Goal: Task Accomplishment & Management: Complete application form

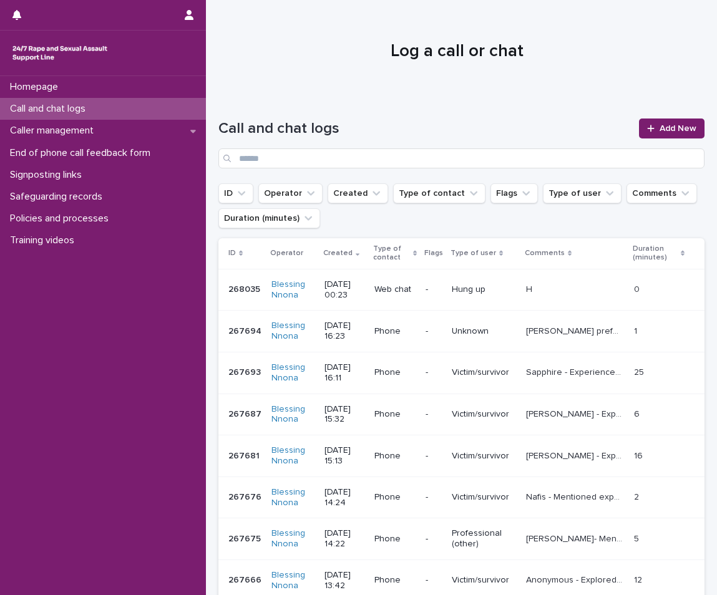
click at [31, 276] on div "Homepage Call and chat logs Caller management End of phone call feedback form S…" at bounding box center [103, 335] width 206 height 519
click at [662, 122] on link "Add New" at bounding box center [673, 129] width 66 height 20
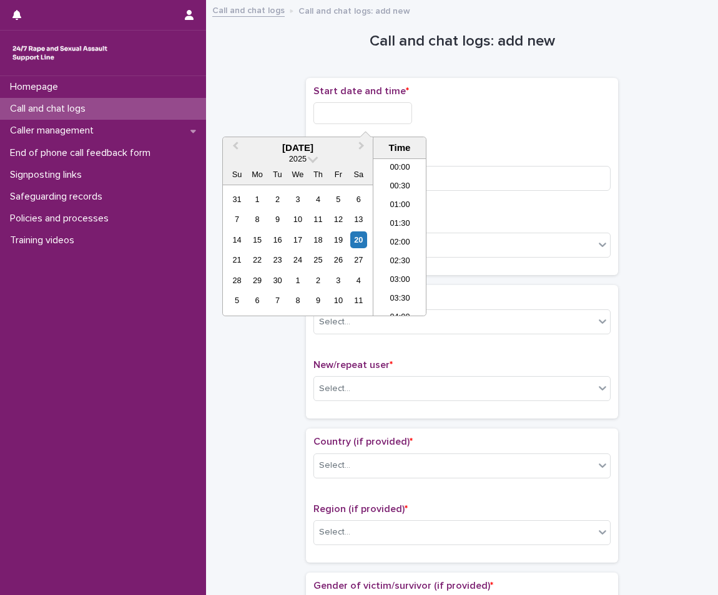
click at [347, 115] on input "text" at bounding box center [362, 113] width 99 height 22
click at [360, 239] on div "20" at bounding box center [358, 240] width 17 height 17
click at [379, 110] on input "**********" at bounding box center [362, 113] width 99 height 22
type input "**********"
click at [449, 165] on div "Duration (in minutes) *" at bounding box center [461, 175] width 297 height 52
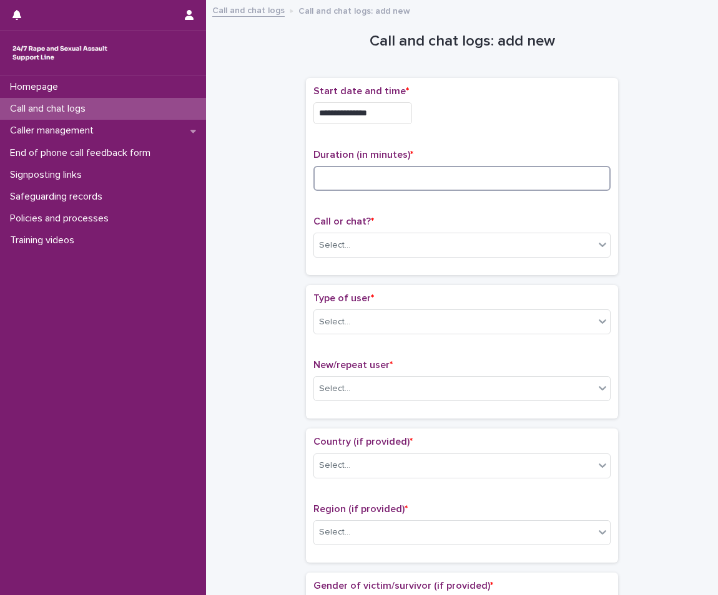
click at [449, 170] on input at bounding box center [461, 178] width 297 height 25
type input "**"
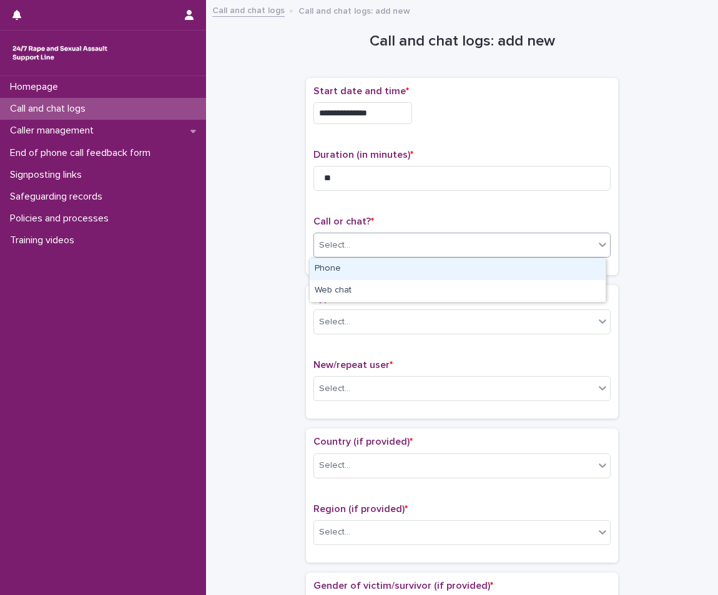
click at [401, 244] on div "Select..." at bounding box center [454, 245] width 280 height 21
click at [379, 266] on div "Phone" at bounding box center [457, 269] width 296 height 22
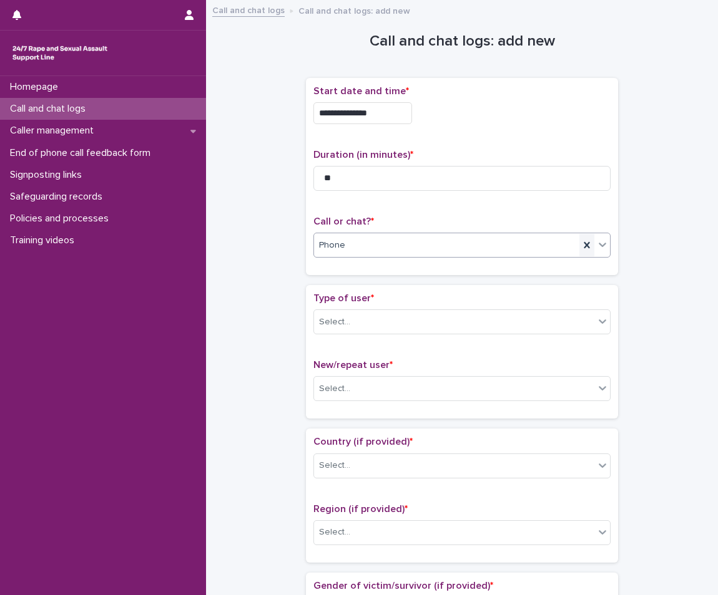
click at [583, 243] on icon at bounding box center [586, 245] width 6 height 6
click at [595, 242] on div at bounding box center [602, 244] width 15 height 22
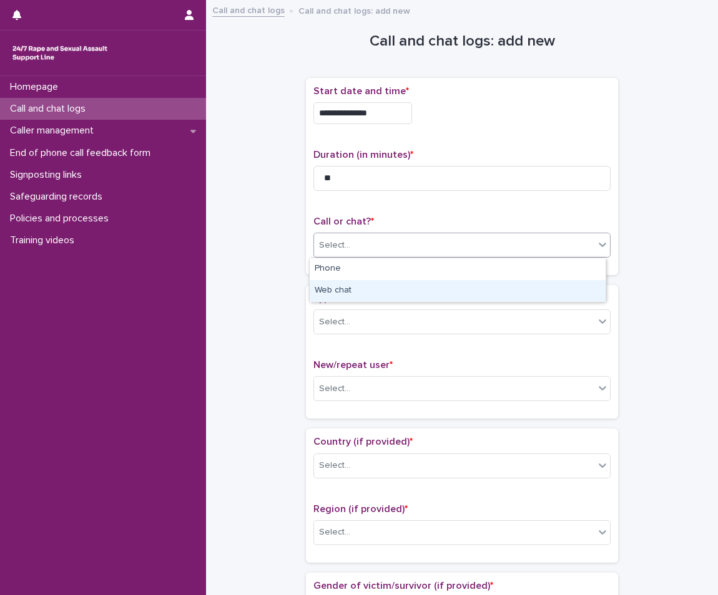
click at [494, 296] on div "Web chat" at bounding box center [457, 291] width 296 height 22
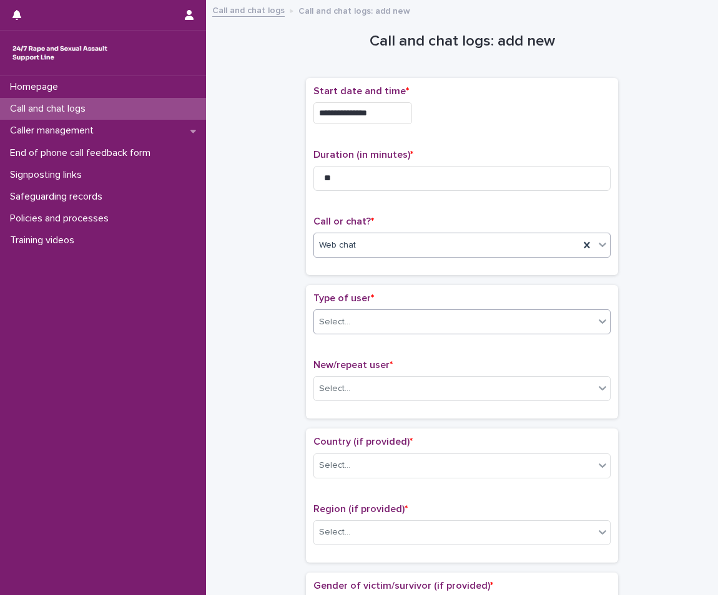
click at [455, 334] on div "Select..." at bounding box center [461, 321] width 297 height 25
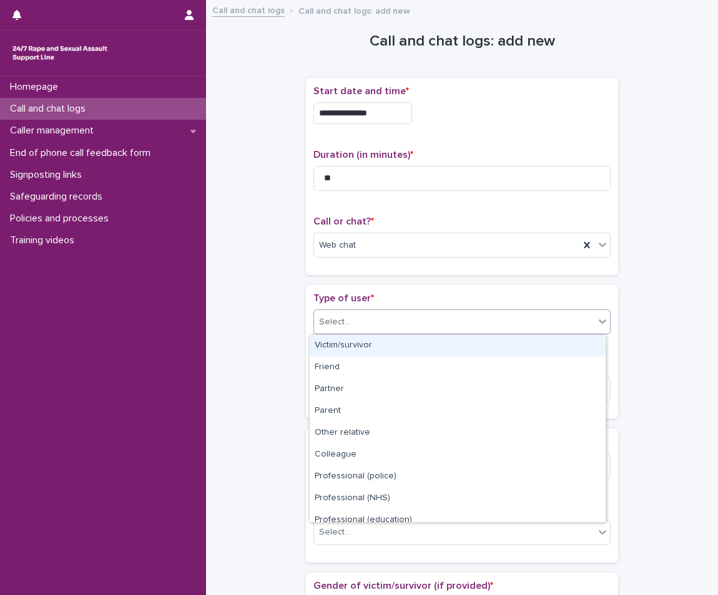
click at [412, 344] on div "Victim/survivor" at bounding box center [457, 346] width 296 height 22
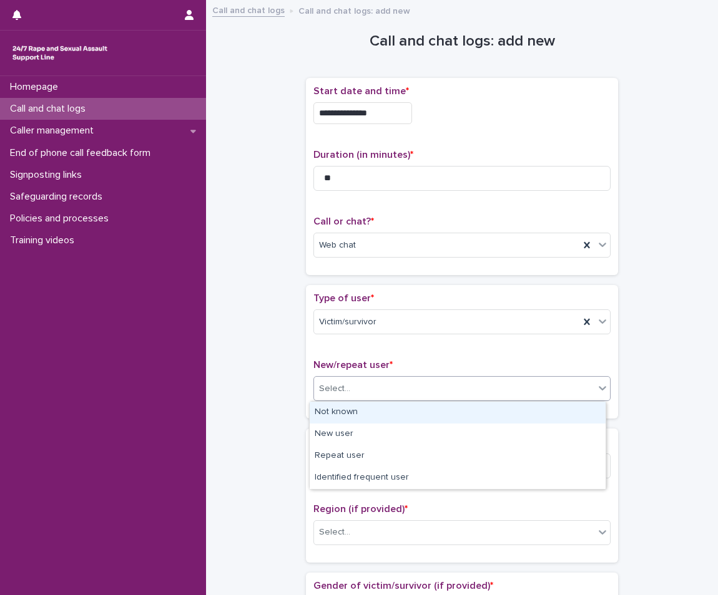
click at [353, 384] on div "Select..." at bounding box center [454, 389] width 280 height 21
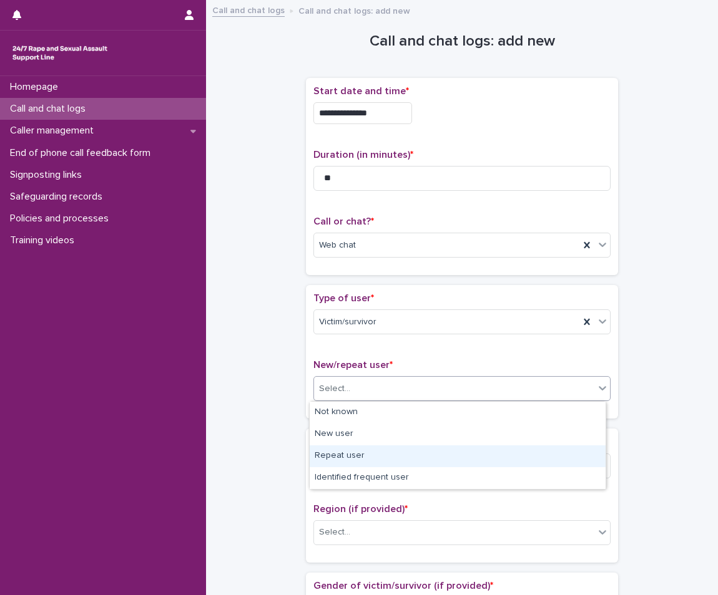
click at [334, 451] on div "Repeat user" at bounding box center [457, 457] width 296 height 22
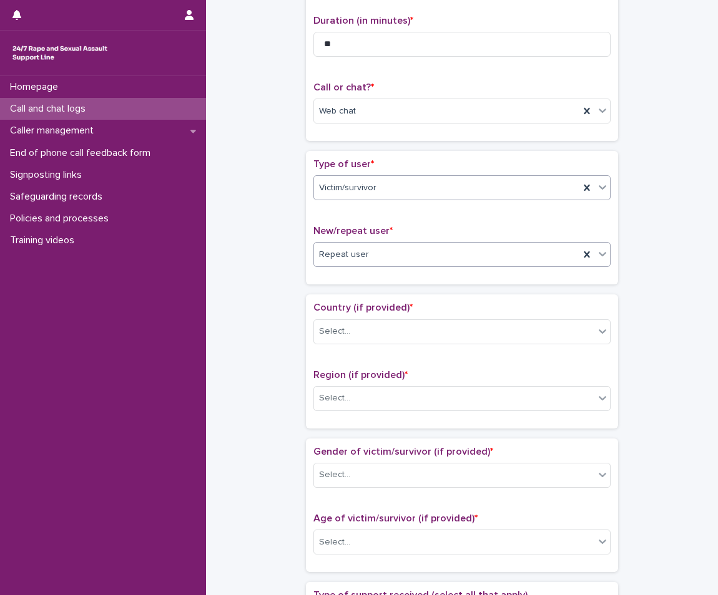
scroll to position [62, 0]
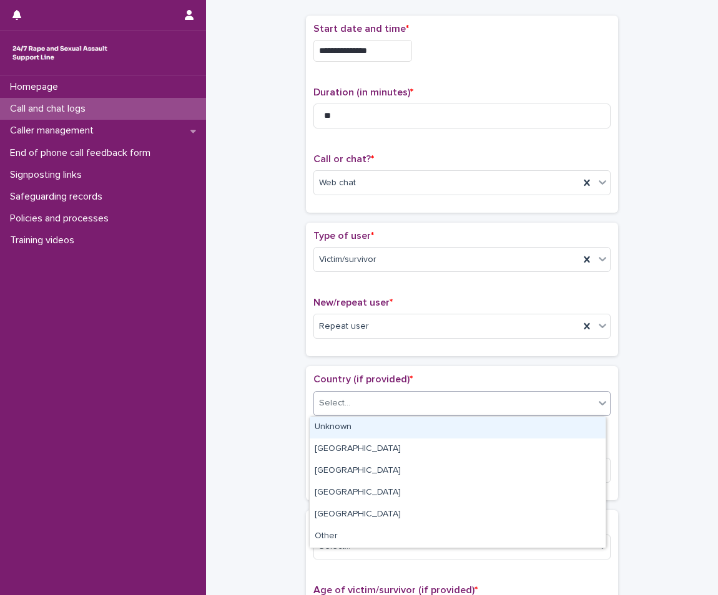
click at [351, 406] on input "text" at bounding box center [351, 403] width 1 height 11
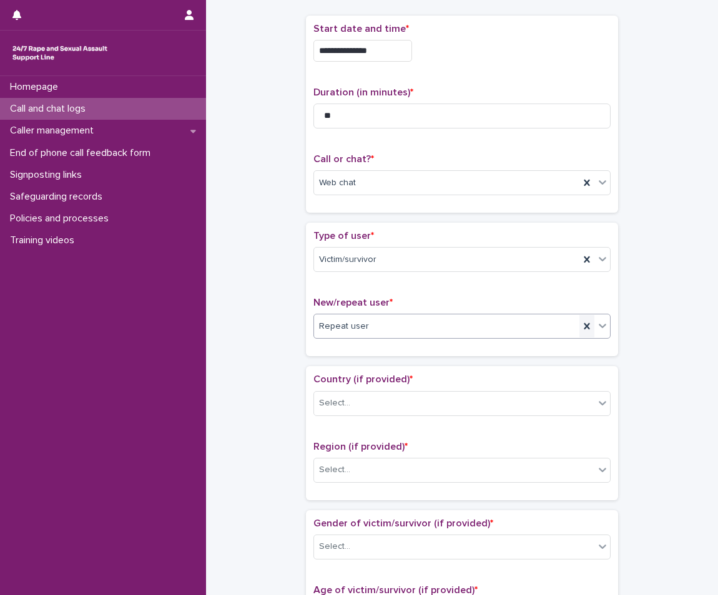
click at [581, 331] on icon at bounding box center [586, 326] width 12 height 12
click at [596, 326] on icon at bounding box center [602, 325] width 12 height 12
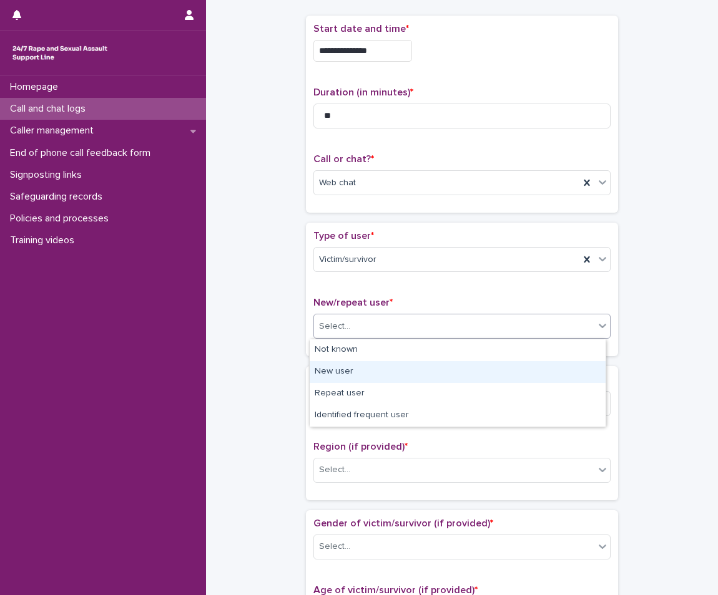
drag, startPoint x: 490, startPoint y: 359, endPoint x: 482, endPoint y: 367, distance: 10.6
click at [482, 367] on div "New user" at bounding box center [457, 372] width 296 height 22
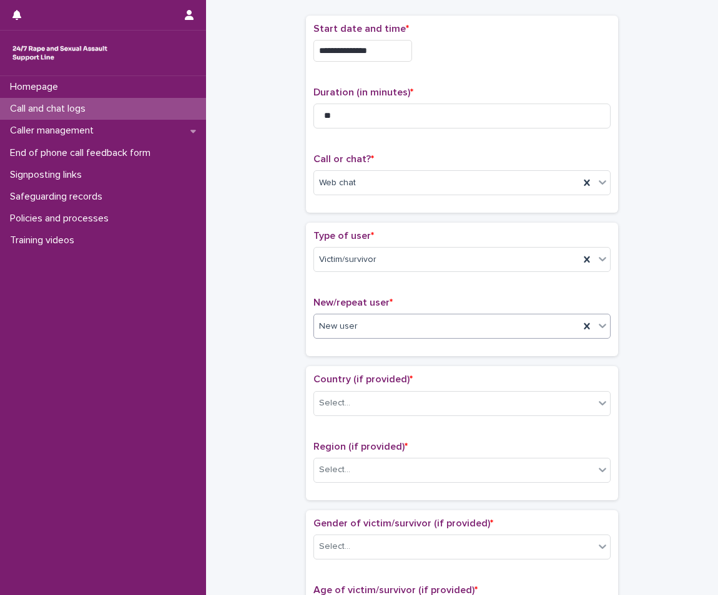
click at [479, 421] on div "Country (if provided) * Select..." at bounding box center [461, 400] width 297 height 52
click at [479, 412] on div "Select..." at bounding box center [454, 403] width 280 height 21
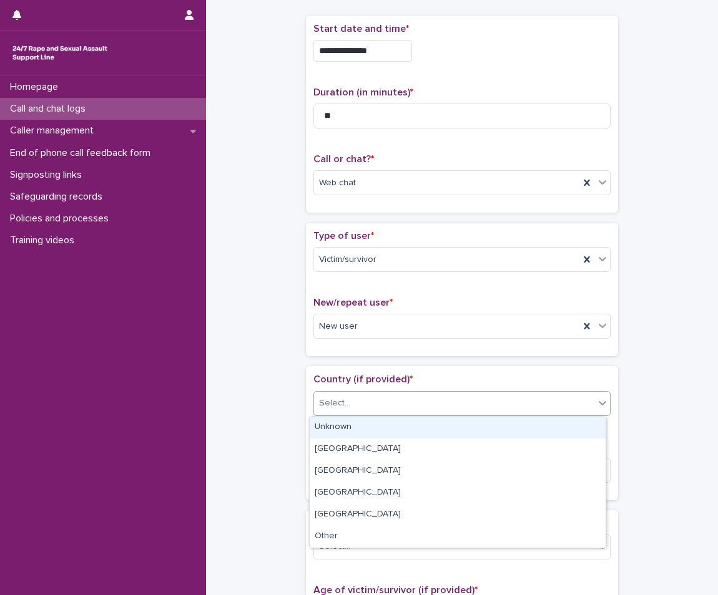
click at [432, 435] on div "Unknown" at bounding box center [457, 428] width 296 height 22
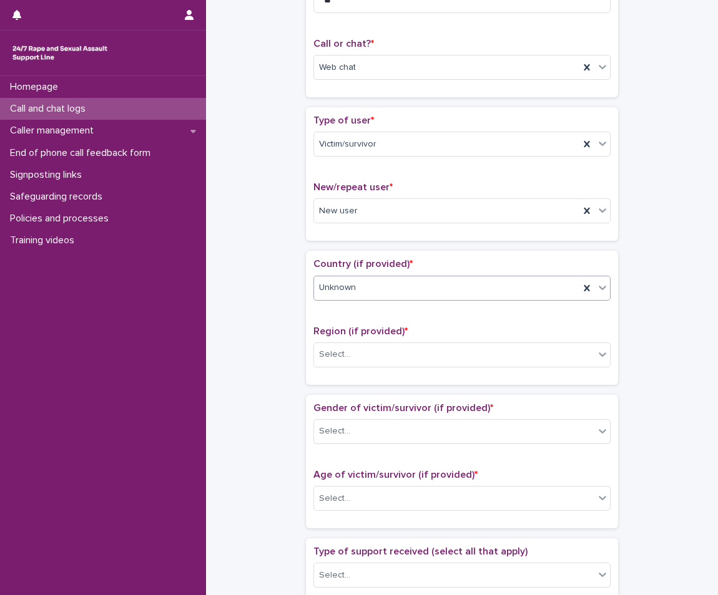
scroll to position [187, 0]
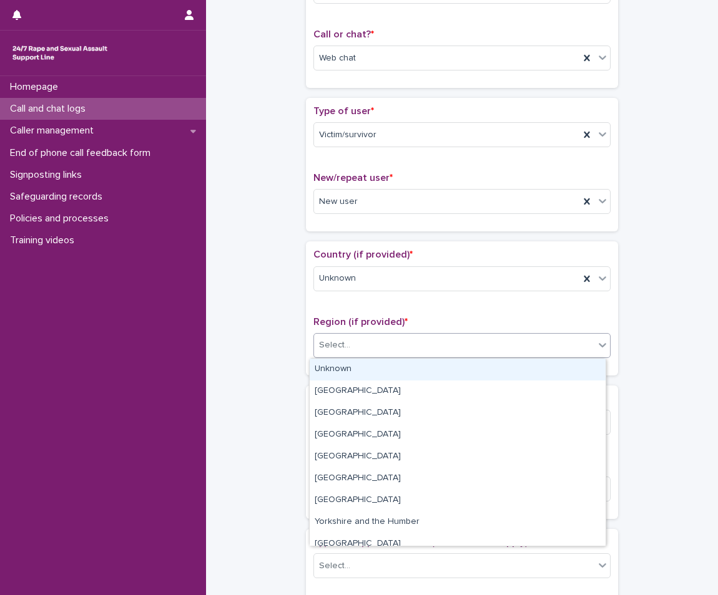
click at [466, 344] on div "Select..." at bounding box center [454, 345] width 280 height 21
click at [416, 370] on div "Unknown" at bounding box center [457, 370] width 296 height 22
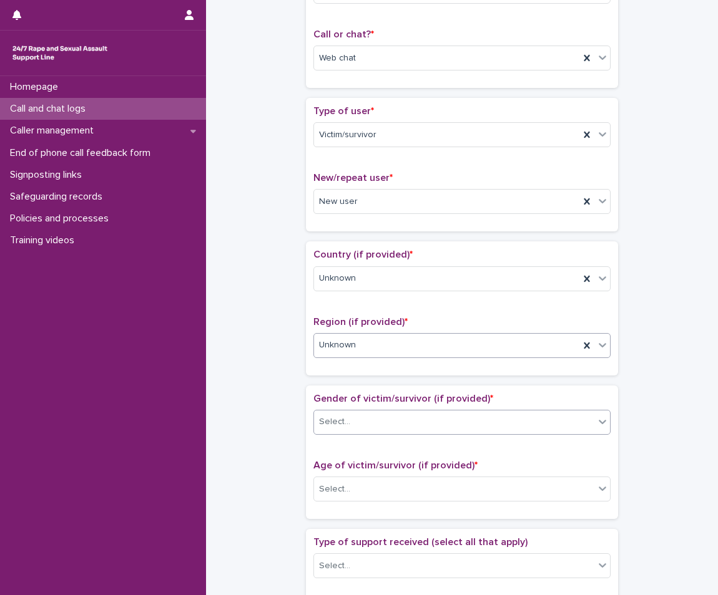
click at [402, 426] on div "Select..." at bounding box center [454, 422] width 280 height 21
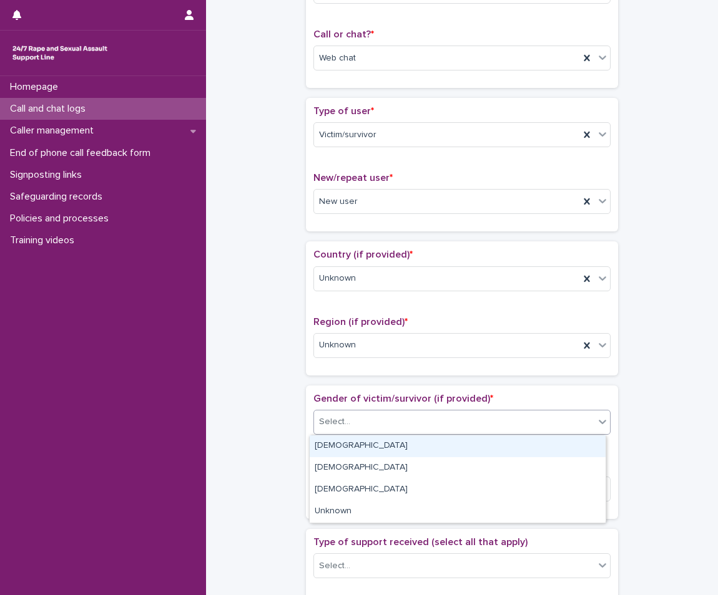
click at [359, 444] on div "[DEMOGRAPHIC_DATA]" at bounding box center [457, 447] width 296 height 22
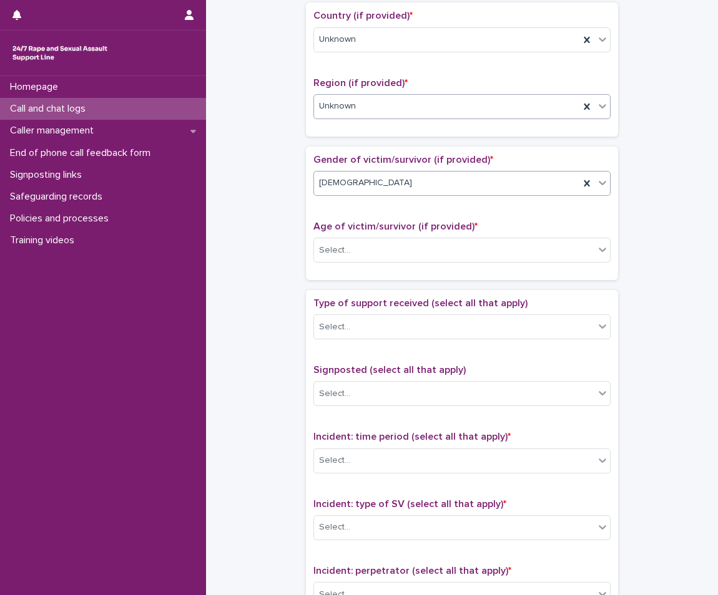
scroll to position [437, 0]
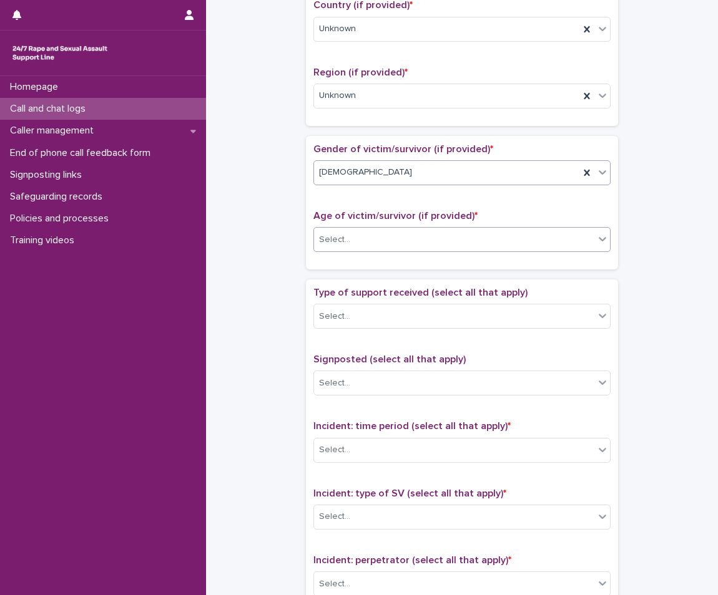
click at [413, 238] on div "Select..." at bounding box center [454, 240] width 280 height 21
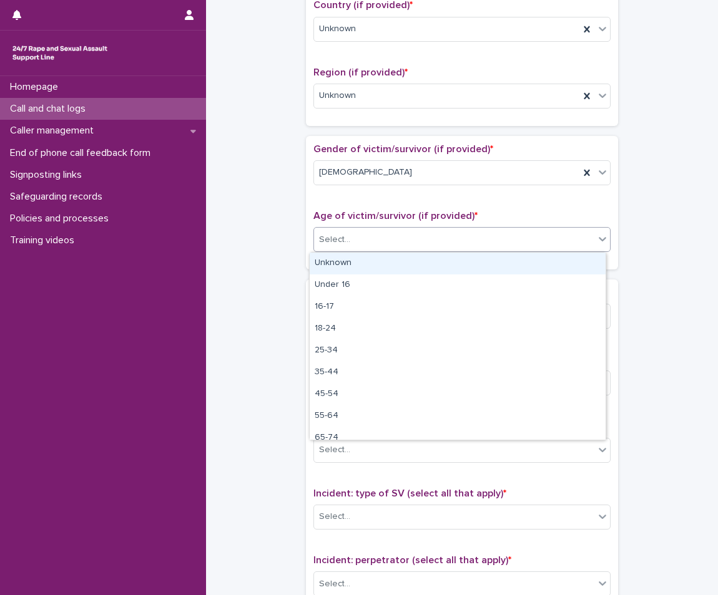
click at [374, 258] on div "Unknown" at bounding box center [457, 264] width 296 height 22
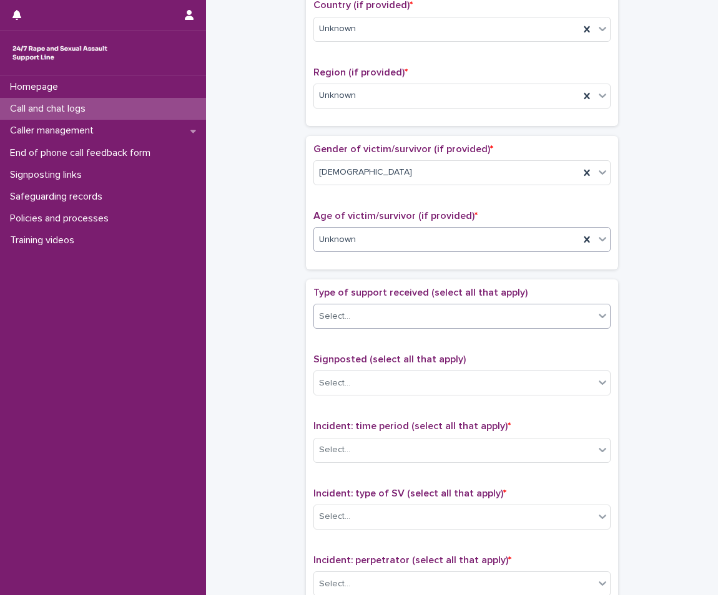
click at [358, 312] on div "Select..." at bounding box center [454, 316] width 280 height 21
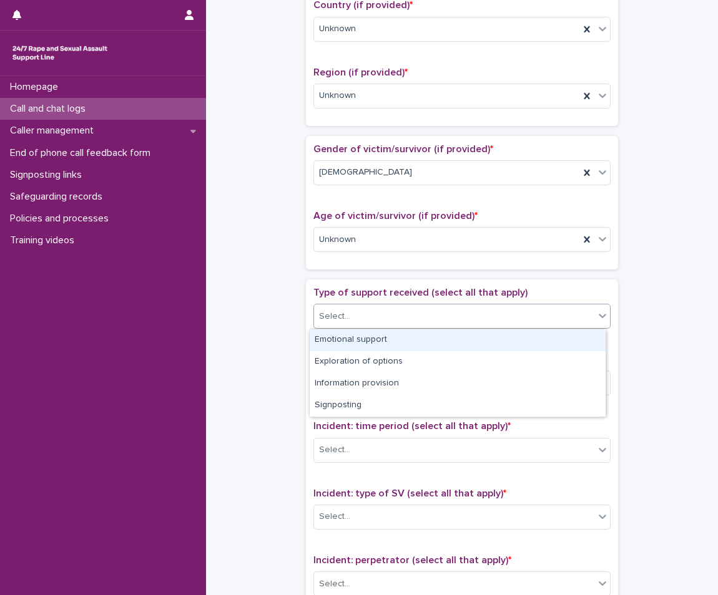
click at [354, 349] on div "Emotional support" at bounding box center [457, 340] width 296 height 22
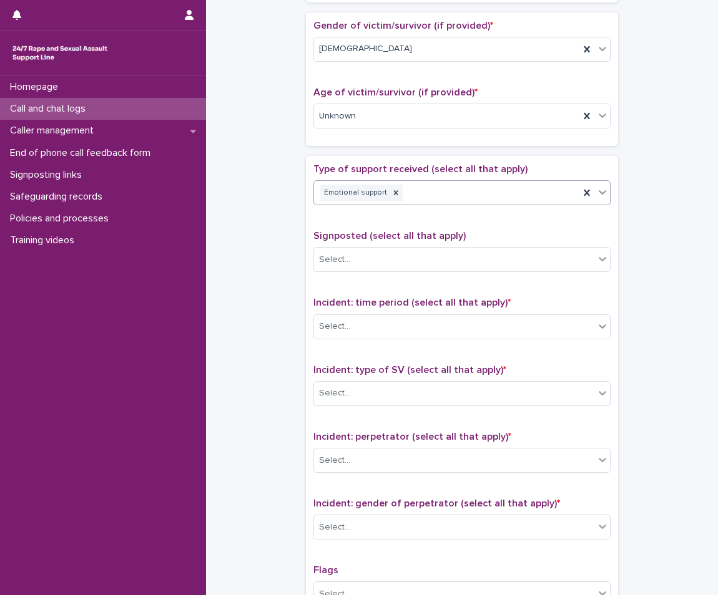
scroll to position [562, 0]
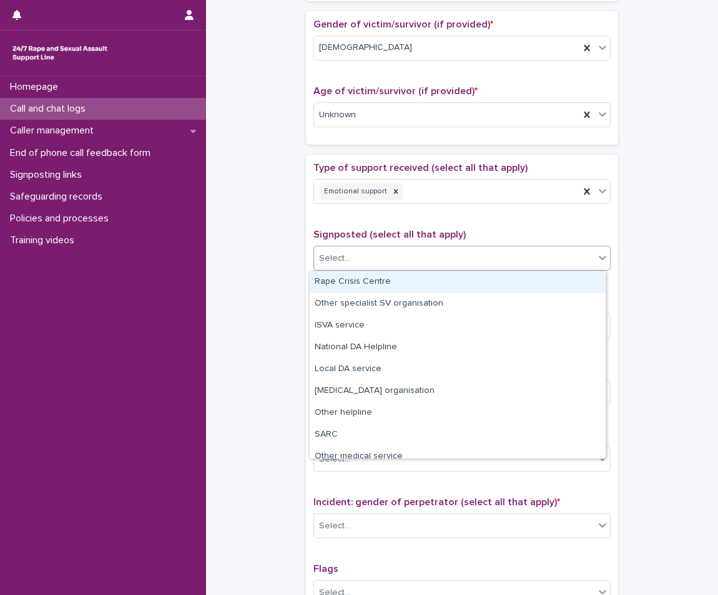
click at [396, 265] on div "Select..." at bounding box center [454, 258] width 280 height 21
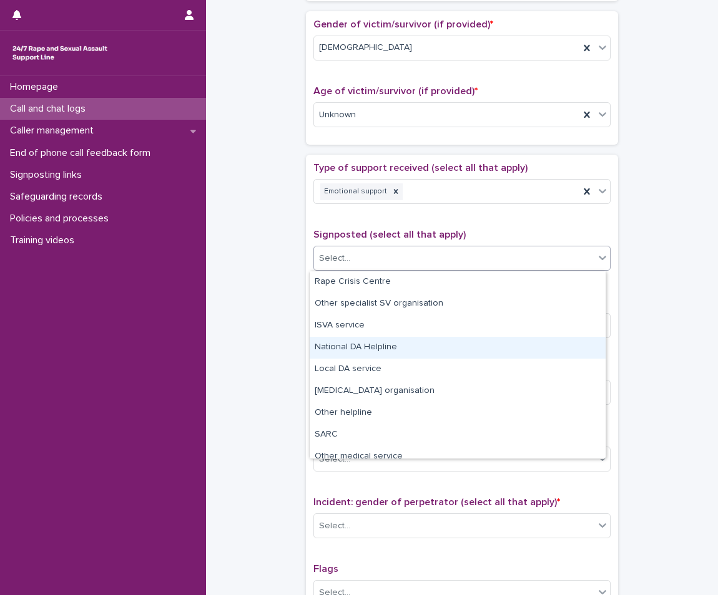
click at [240, 310] on div "**********" at bounding box center [461, 84] width 487 height 1276
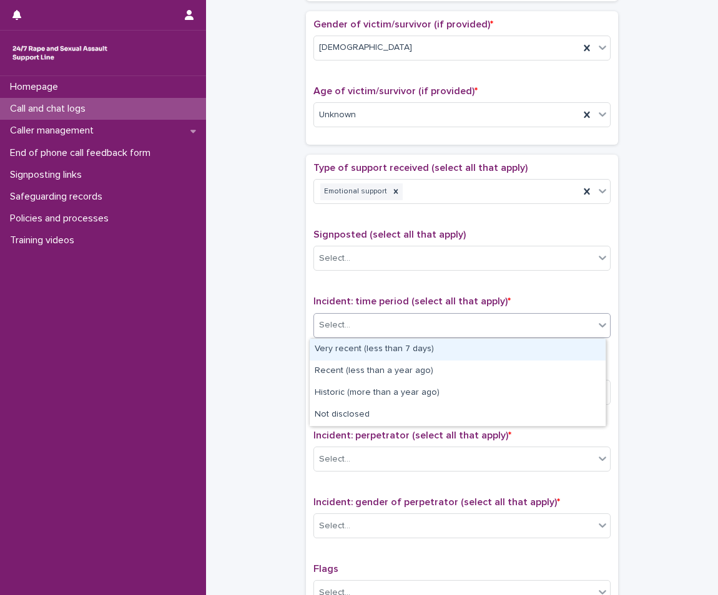
click at [351, 326] on input "text" at bounding box center [351, 325] width 1 height 11
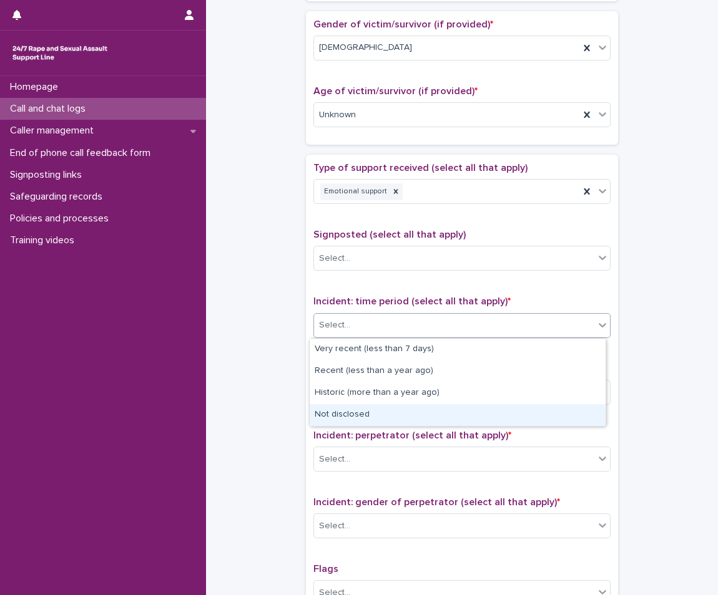
click at [341, 411] on div "Not disclosed" at bounding box center [457, 415] width 296 height 22
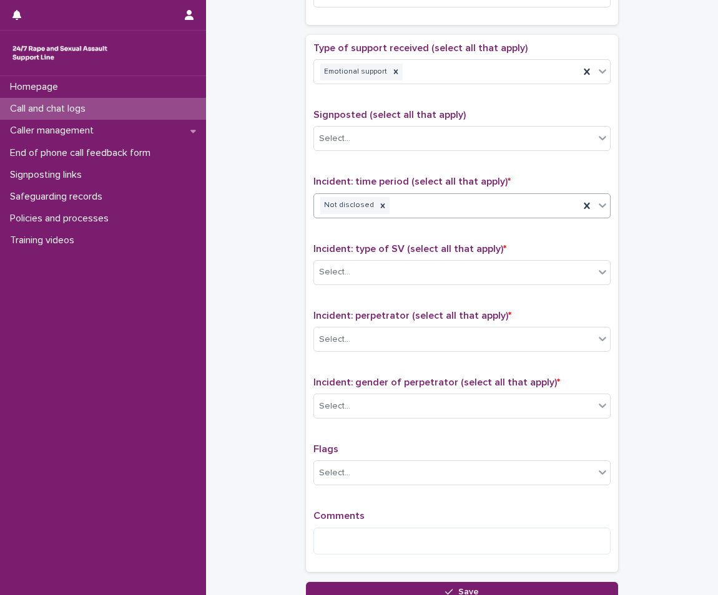
scroll to position [686, 0]
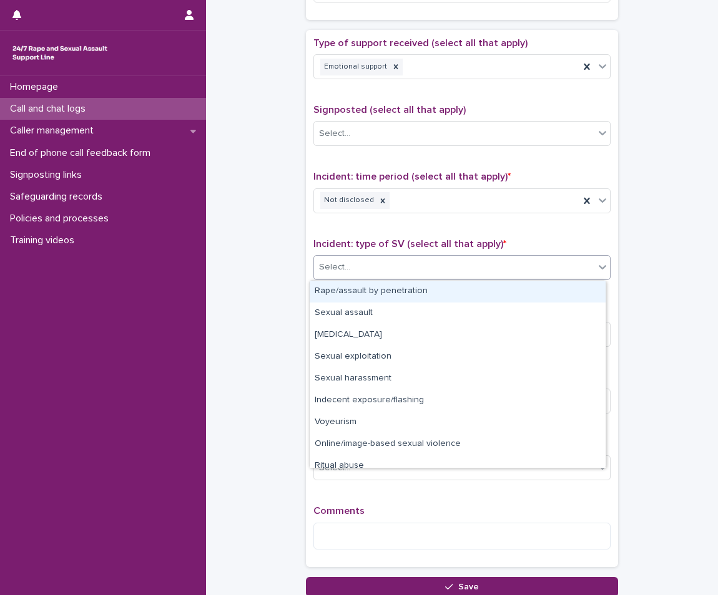
click at [367, 266] on div "Select..." at bounding box center [454, 267] width 280 height 21
click at [376, 300] on div "Rape/assault by penetration" at bounding box center [457, 292] width 296 height 22
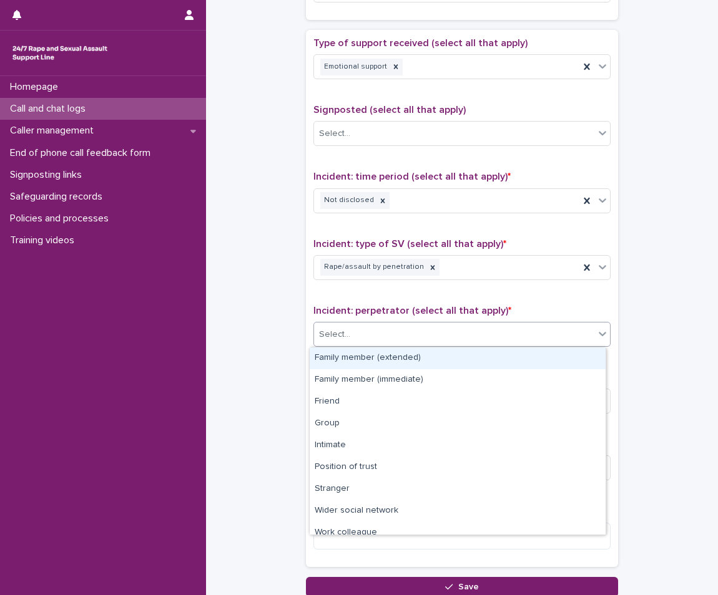
click at [376, 341] on div "Select..." at bounding box center [454, 334] width 280 height 21
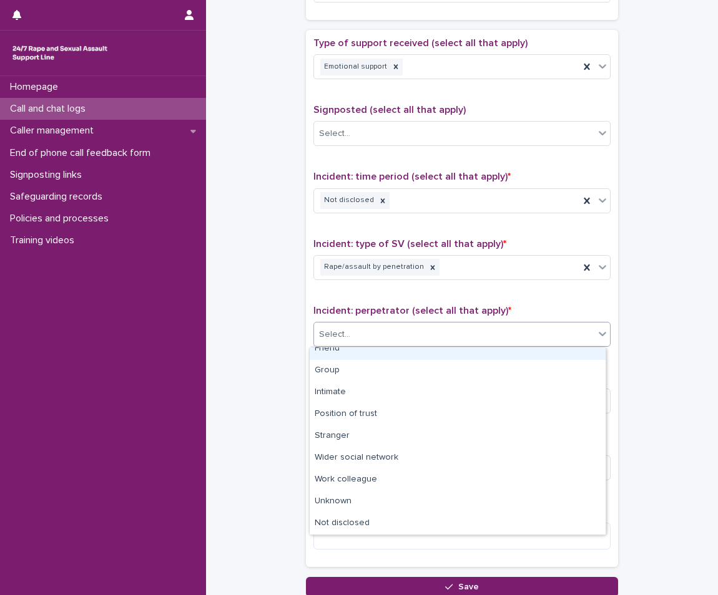
scroll to position [0, 0]
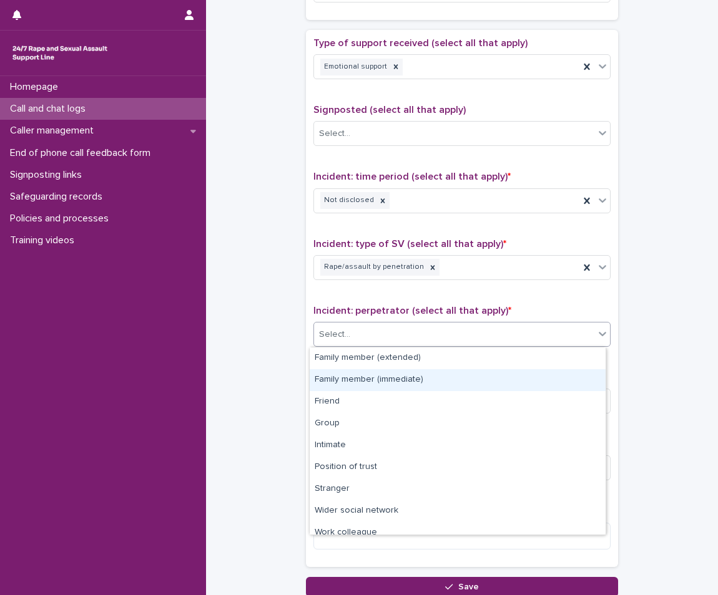
click at [373, 379] on div "Family member (immediate)" at bounding box center [457, 380] width 296 height 22
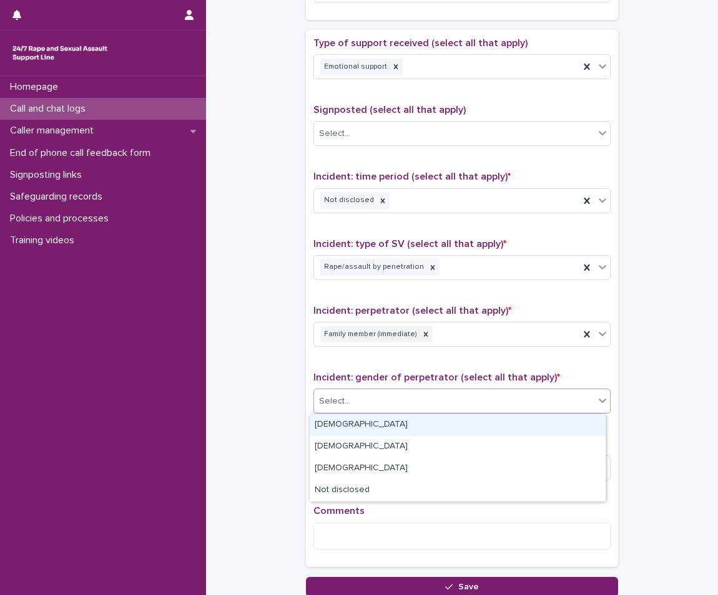
click at [378, 397] on div "Select..." at bounding box center [454, 401] width 280 height 21
click at [370, 426] on div "[DEMOGRAPHIC_DATA]" at bounding box center [457, 425] width 296 height 22
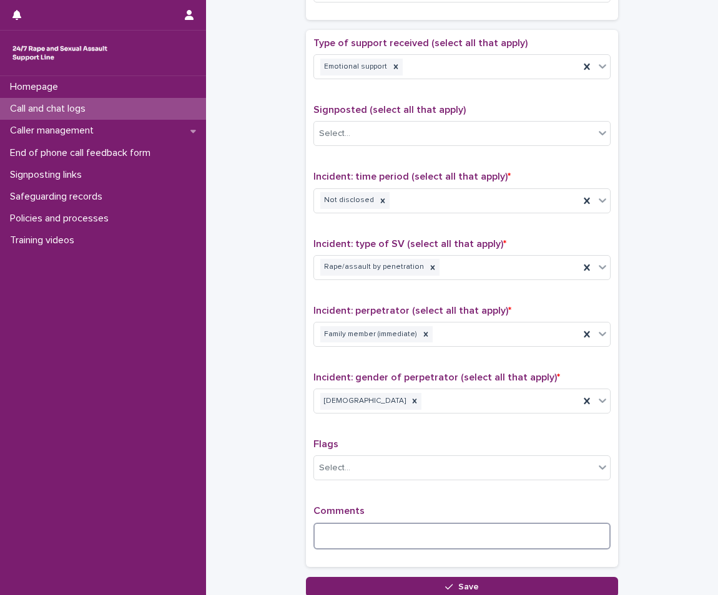
click at [370, 532] on textarea at bounding box center [461, 536] width 297 height 27
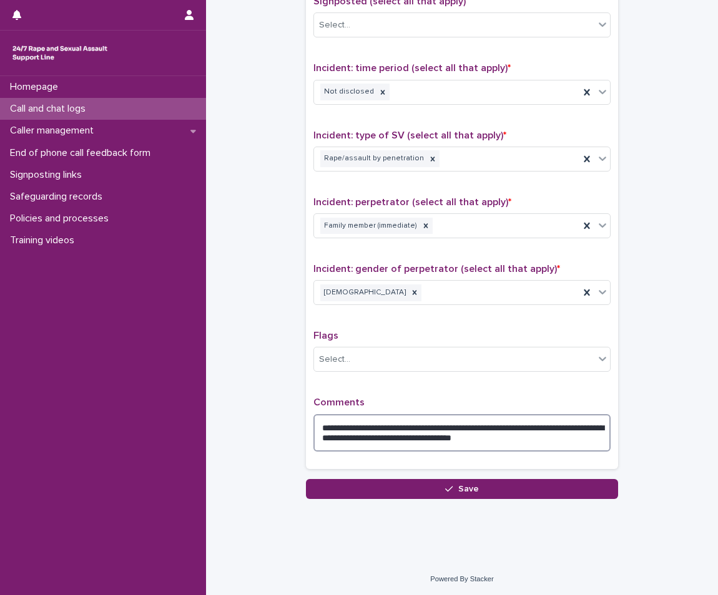
scroll to position [796, 0]
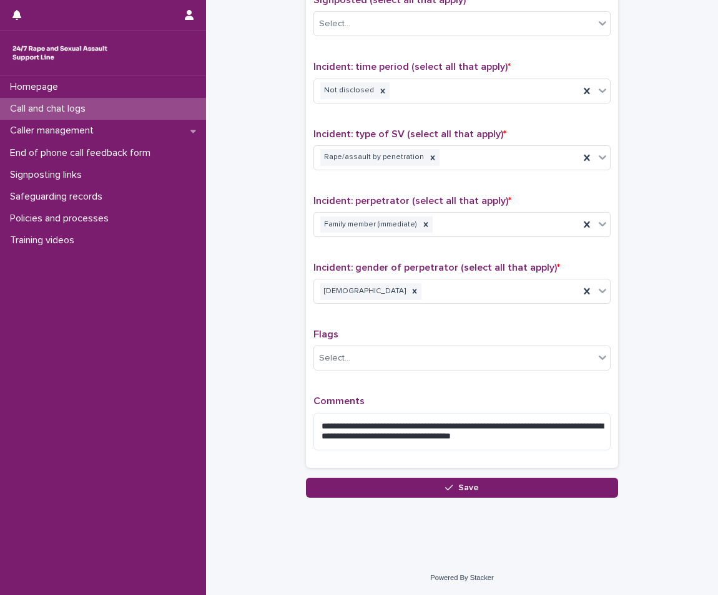
drag, startPoint x: 453, startPoint y: 484, endPoint x: 672, endPoint y: 111, distance: 432.7
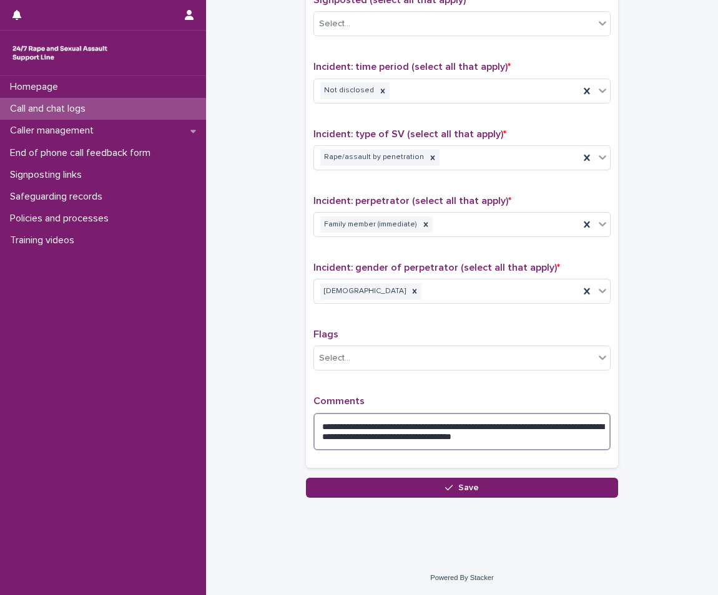
click at [573, 437] on textarea "**********" at bounding box center [461, 431] width 297 height 37
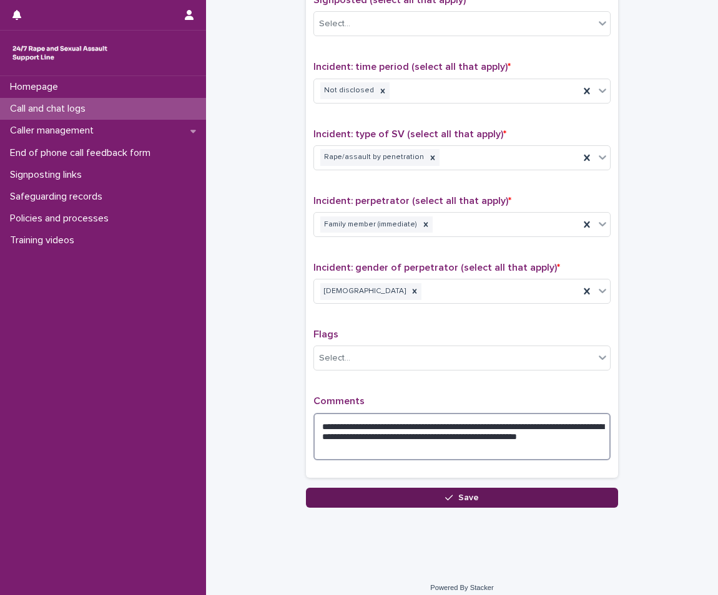
type textarea "**********"
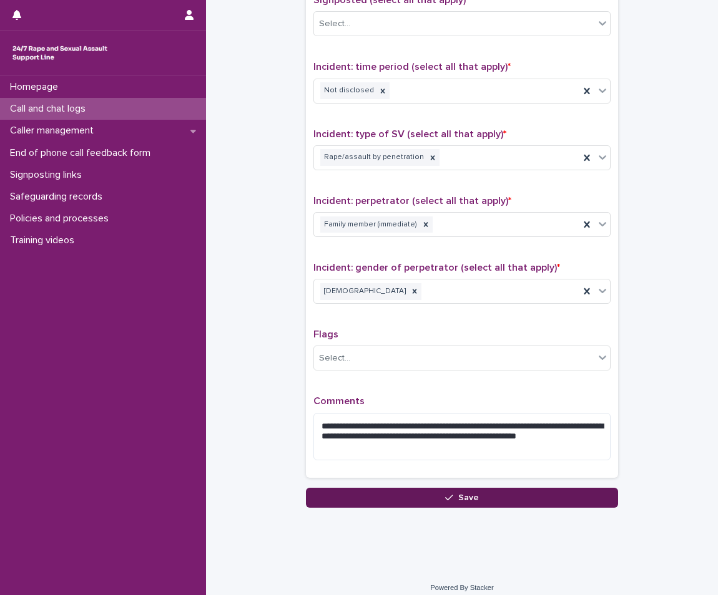
click at [513, 494] on button "Save" at bounding box center [462, 498] width 312 height 20
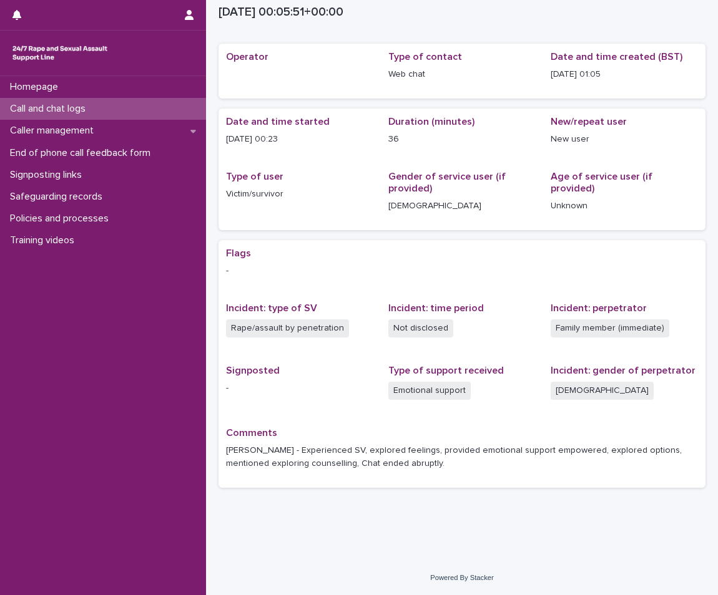
scroll to position [31, 0]
click at [513, 494] on div "Loading... Saving… Flags - Incident: type of SV Rape/assault by penetration Inc…" at bounding box center [461, 369] width 487 height 258
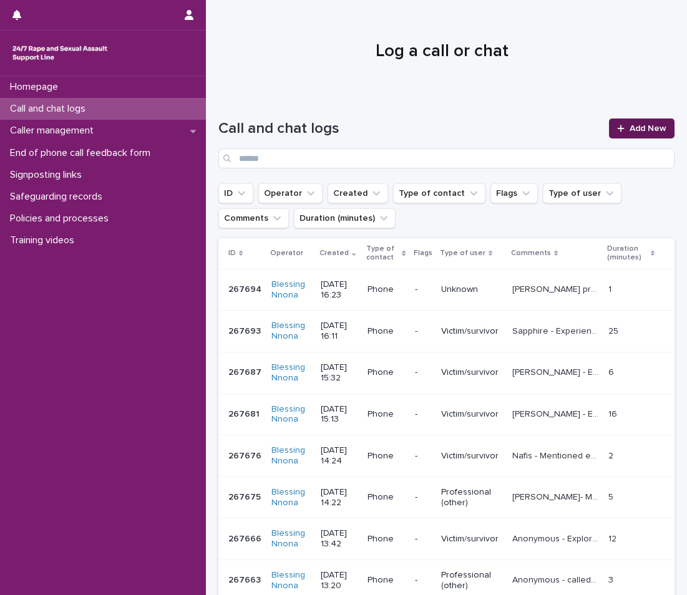
click at [630, 125] on span "Add New" at bounding box center [648, 128] width 37 height 9
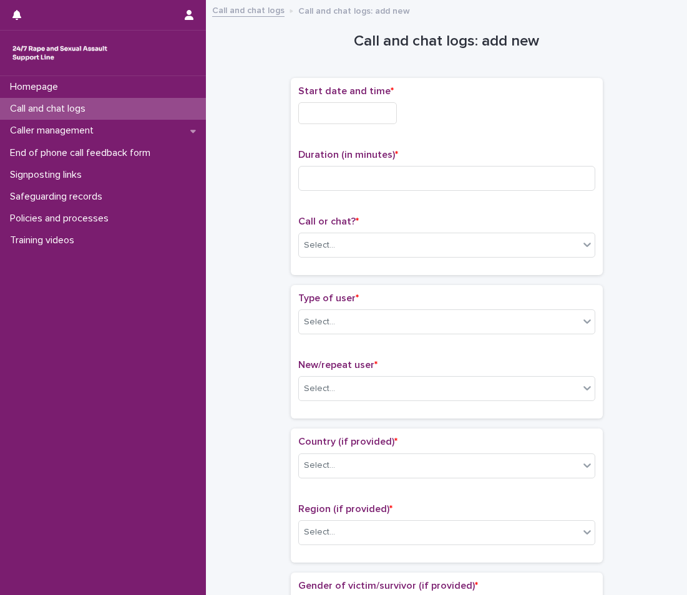
click at [361, 104] on input "text" at bounding box center [347, 113] width 99 height 22
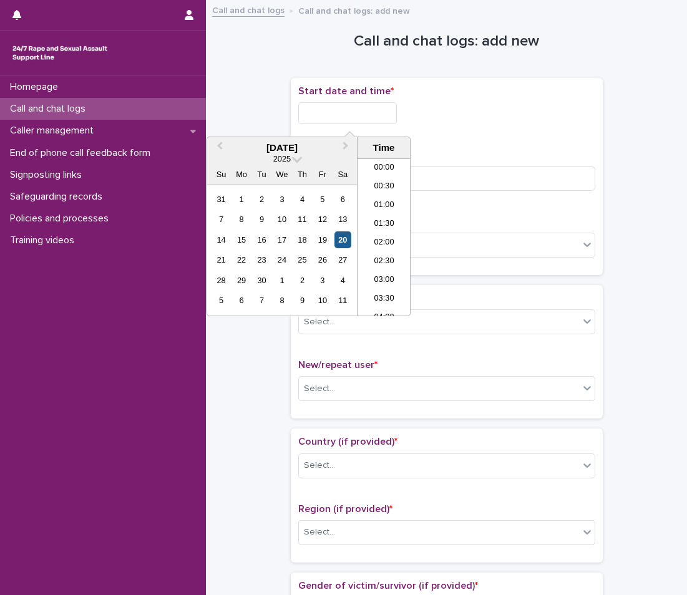
click at [344, 243] on div "20" at bounding box center [342, 240] width 17 height 17
click at [376, 117] on input "**********" at bounding box center [347, 113] width 99 height 22
type input "**********"
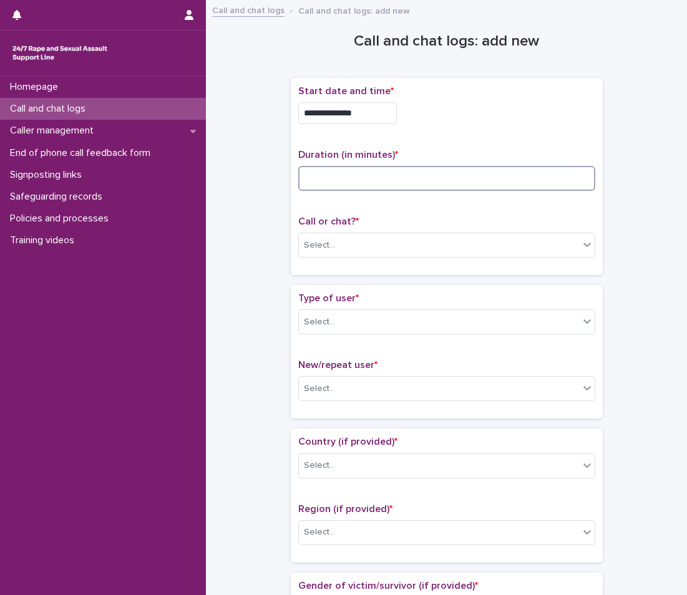
click at [429, 173] on input at bounding box center [446, 178] width 297 height 25
type input "*"
click at [420, 247] on div "Select..." at bounding box center [439, 245] width 280 height 21
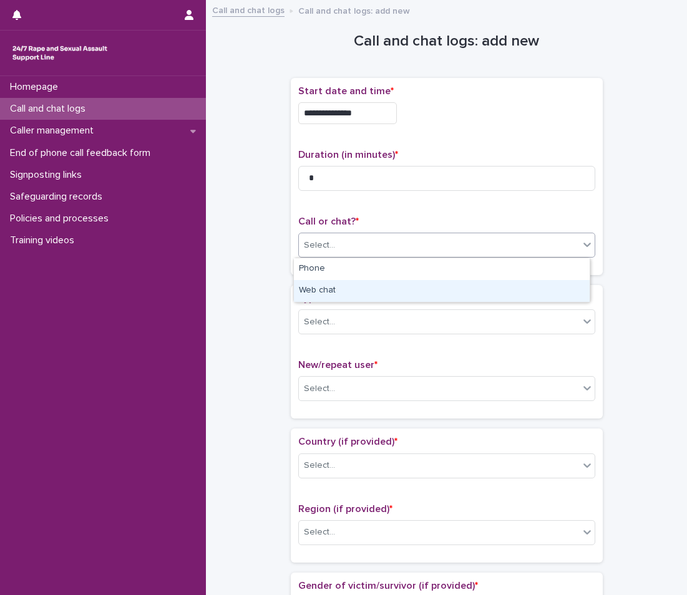
click at [333, 285] on div "Web chat" at bounding box center [442, 291] width 296 height 22
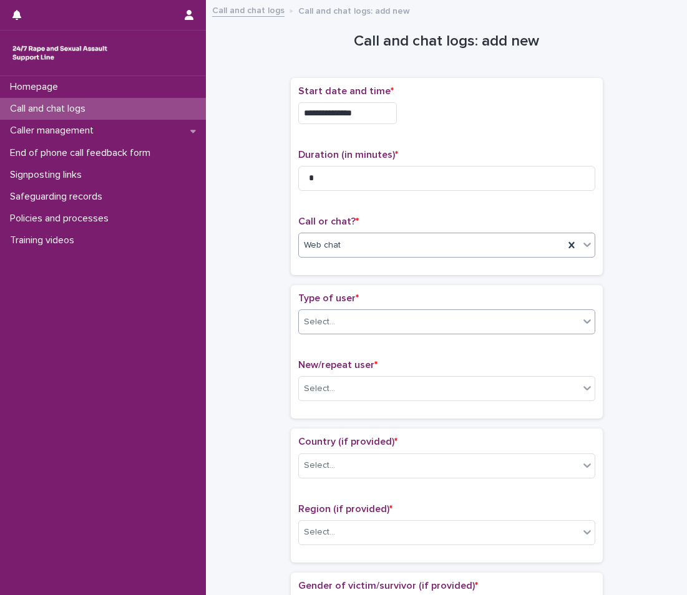
click at [314, 327] on div "Select..." at bounding box center [319, 322] width 31 height 13
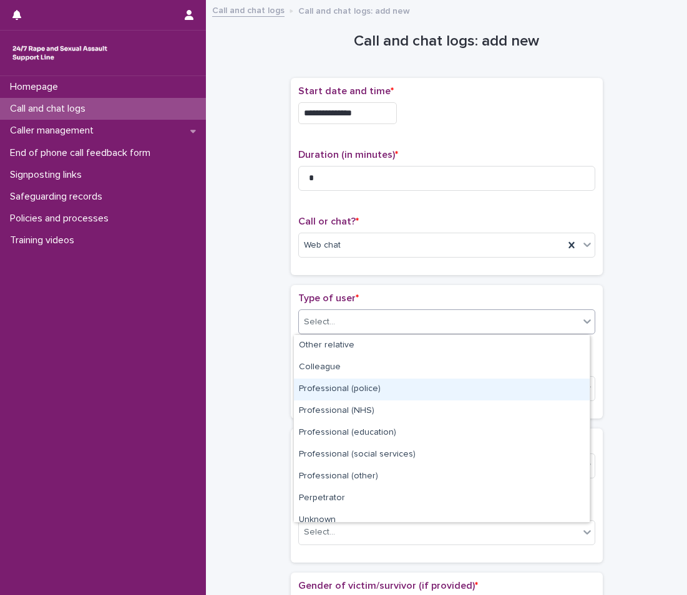
scroll to position [140, 0]
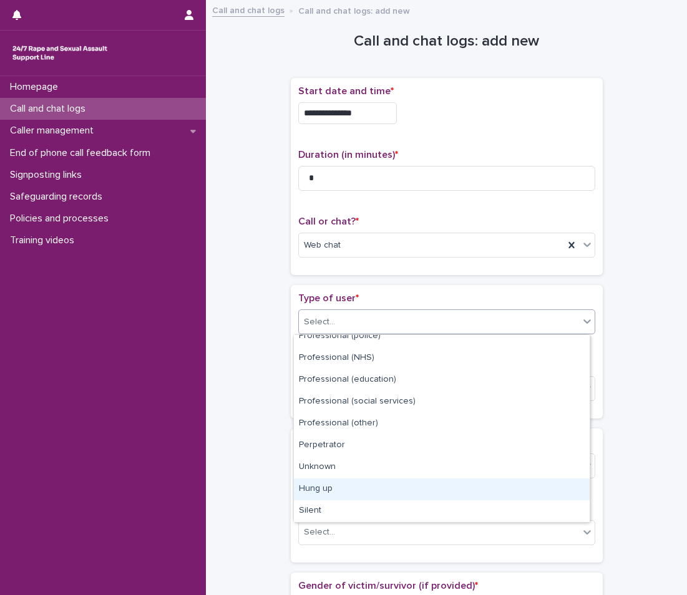
click at [338, 487] on div "Hung up" at bounding box center [442, 490] width 296 height 22
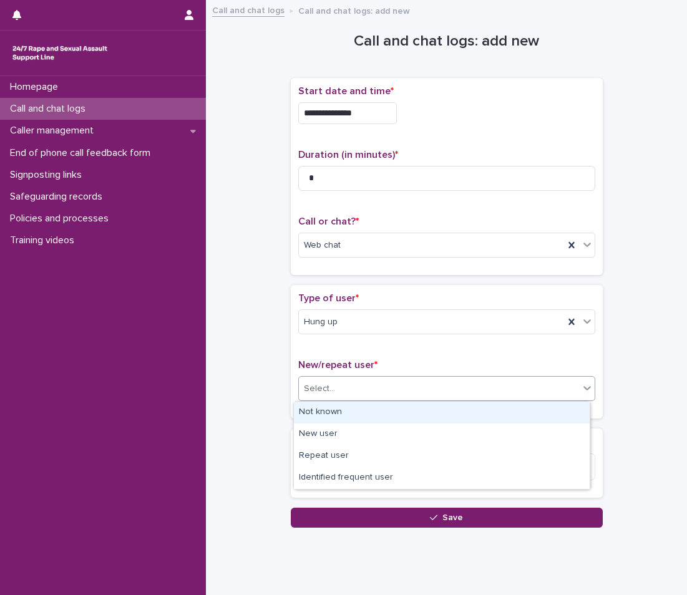
click at [336, 384] on div "Select..." at bounding box center [439, 389] width 280 height 21
click at [321, 418] on div "Not known" at bounding box center [442, 413] width 296 height 22
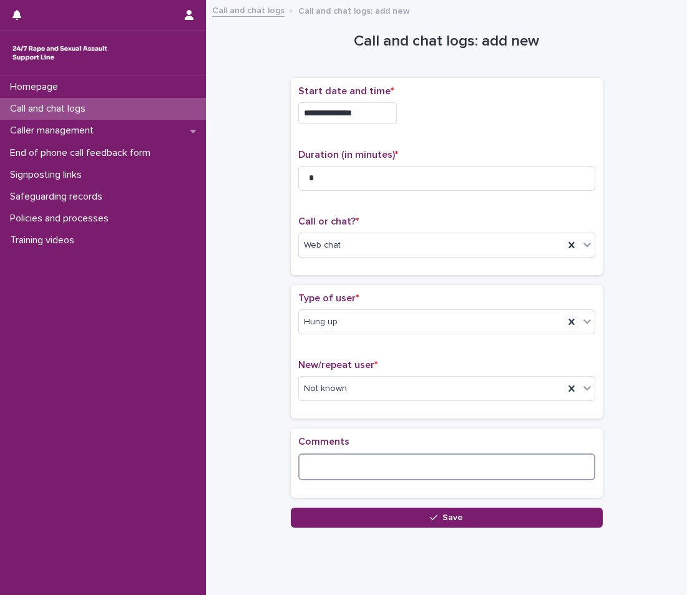
click at [333, 480] on textarea at bounding box center [446, 467] width 297 height 27
type textarea "*"
click at [291, 508] on button "Save" at bounding box center [447, 518] width 312 height 20
